Goal: Task Accomplishment & Management: Complete application form

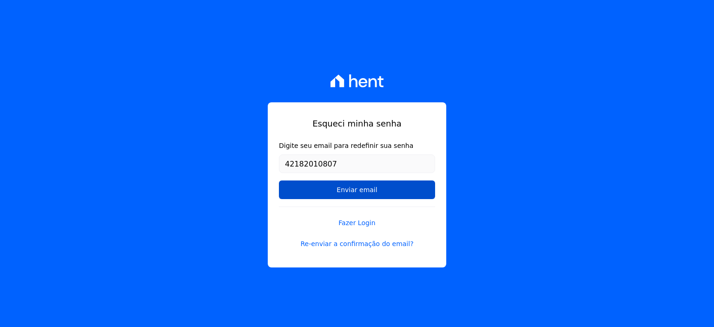
click at [357, 191] on input "Enviar email" at bounding box center [357, 189] width 156 height 19
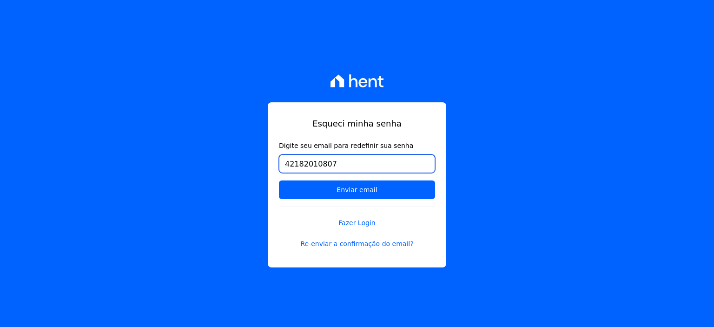
drag, startPoint x: 358, startPoint y: 164, endPoint x: 80, endPoint y: 126, distance: 281.6
click at [80, 126] on div "Esqueci minha senha Digite seu email para redefinir sua senha 42182010807 Envia…" at bounding box center [357, 163] width 714 height 327
type input "[EMAIL_ADDRESS][DOMAIN_NAME]"
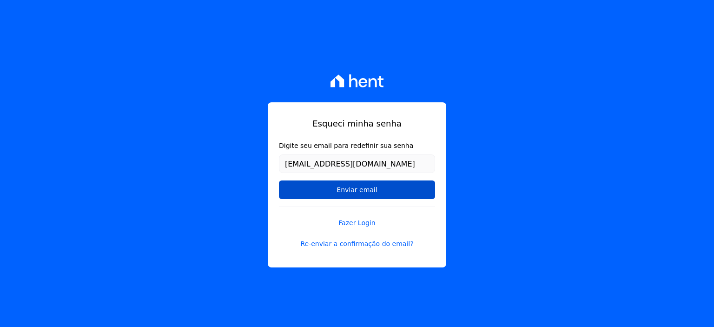
click at [339, 185] on input "Enviar email" at bounding box center [357, 189] width 156 height 19
click at [339, 191] on input "Enviar email" at bounding box center [357, 189] width 156 height 19
click at [348, 191] on input "Enviar email" at bounding box center [357, 189] width 156 height 19
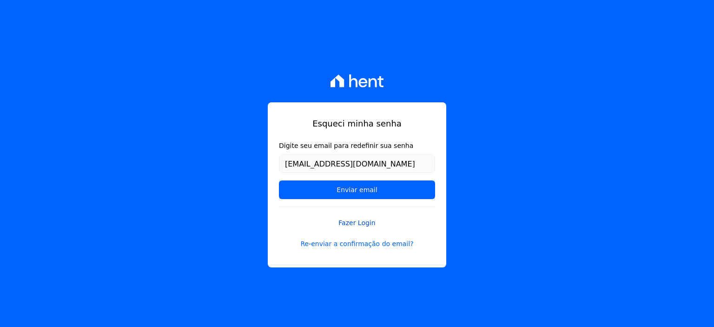
click at [361, 221] on link "Fazer Login" at bounding box center [357, 216] width 156 height 21
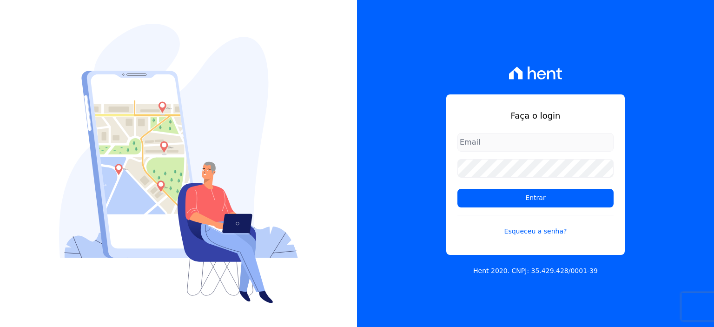
click at [526, 140] on input "email" at bounding box center [535, 142] width 156 height 19
type input "[EMAIL_ADDRESS][DOMAIN_NAME]"
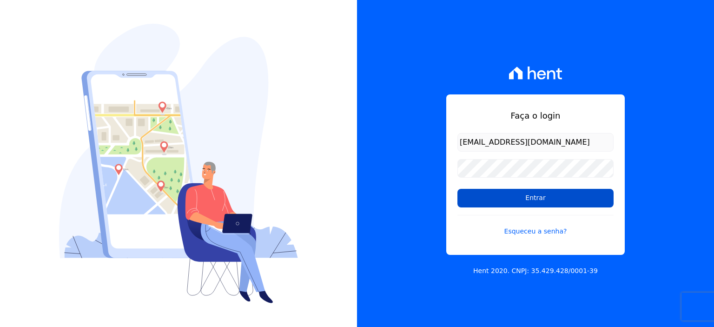
click at [531, 195] on input "Entrar" at bounding box center [535, 198] width 156 height 19
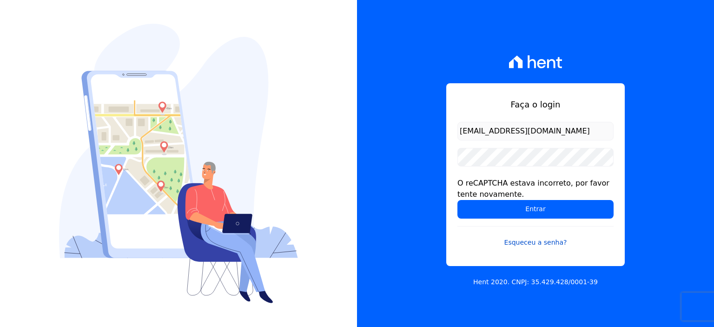
click at [540, 242] on link "Esqueceu a senha?" at bounding box center [535, 236] width 156 height 21
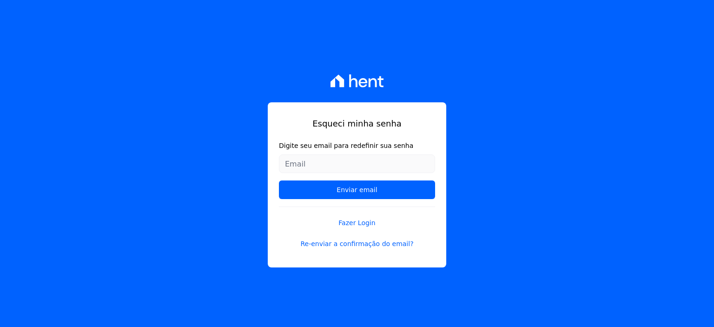
click at [342, 166] on input "Digite seu email para redefinir sua senha" at bounding box center [357, 163] width 156 height 19
type input "[EMAIL_ADDRESS][DOMAIN_NAME]"
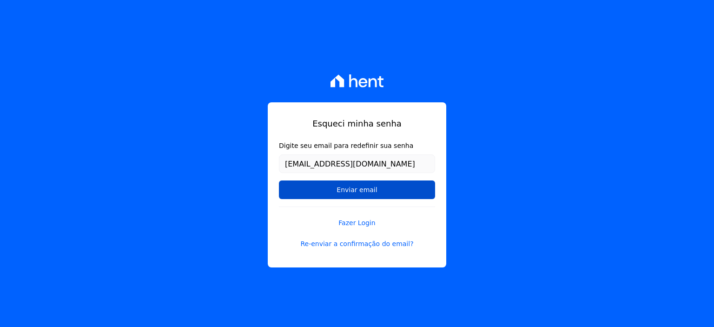
click at [348, 189] on input "Enviar email" at bounding box center [357, 189] width 156 height 19
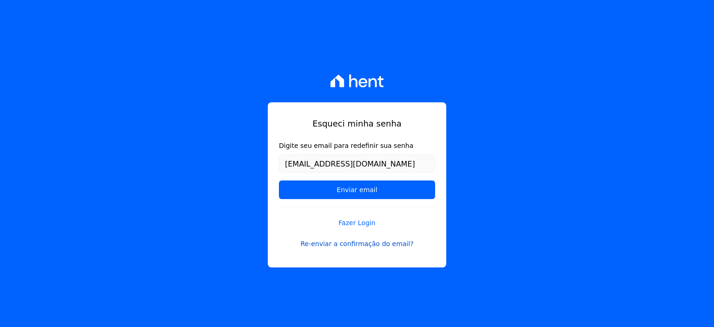
click at [346, 245] on link "Re-enviar a confirmação do email?" at bounding box center [357, 244] width 156 height 10
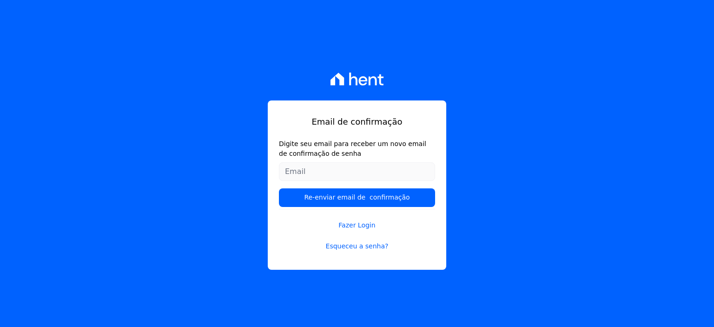
click at [322, 172] on input "Digite seu email para receber um novo email de confirmação de senha" at bounding box center [357, 171] width 156 height 19
type input "[EMAIL_ADDRESS][DOMAIN_NAME]"
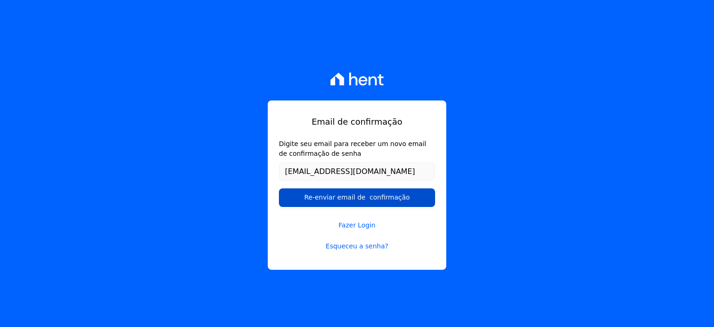
click at [340, 197] on input "Re-enviar email de confirmação" at bounding box center [357, 197] width 156 height 19
click at [377, 204] on input "Re-enviar email de confirmação" at bounding box center [357, 197] width 156 height 19
